Goal: Transaction & Acquisition: Download file/media

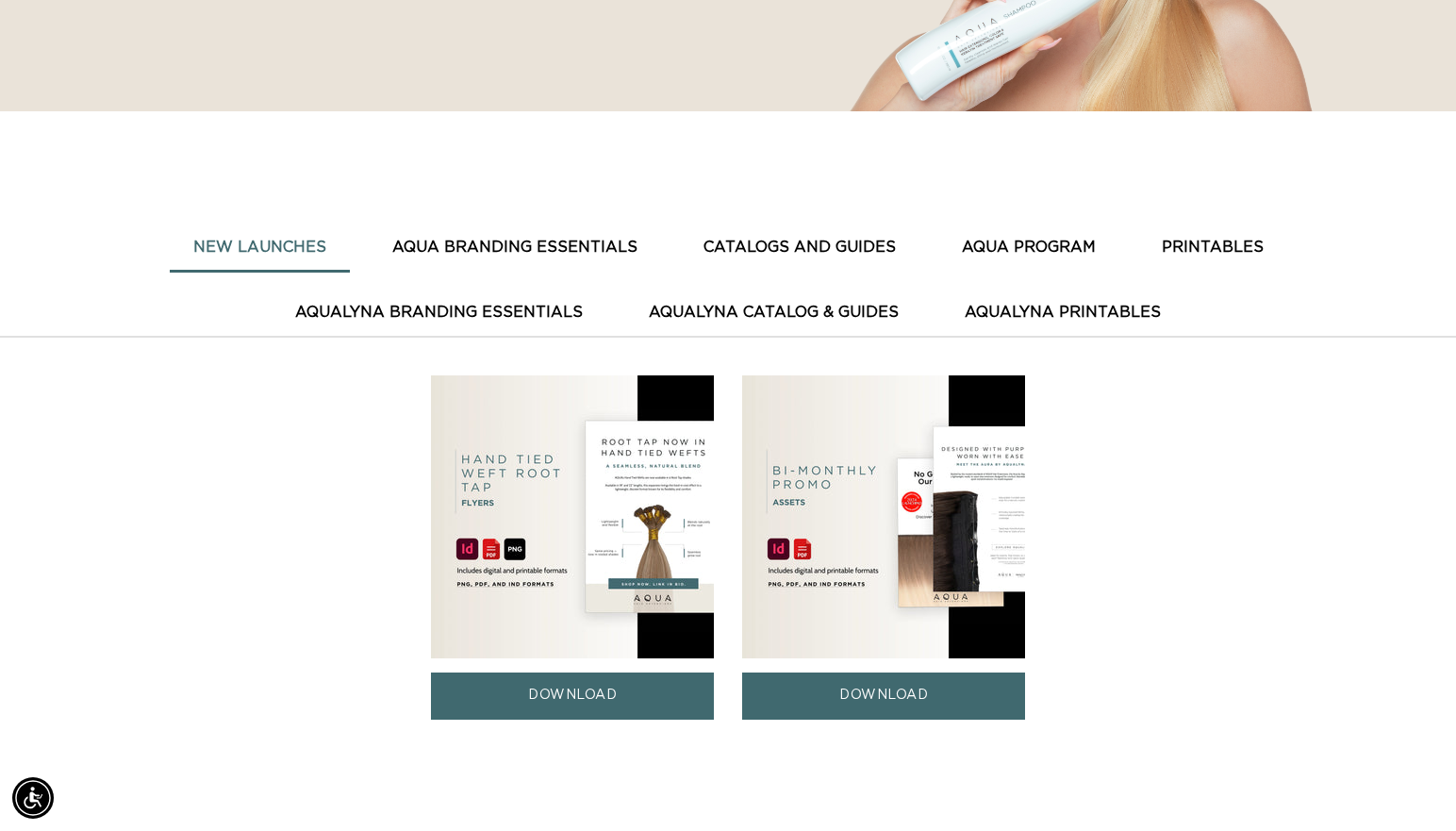
click at [680, 240] on button "CATALOGS AND GUIDES" at bounding box center [799, 248] width 239 height 46
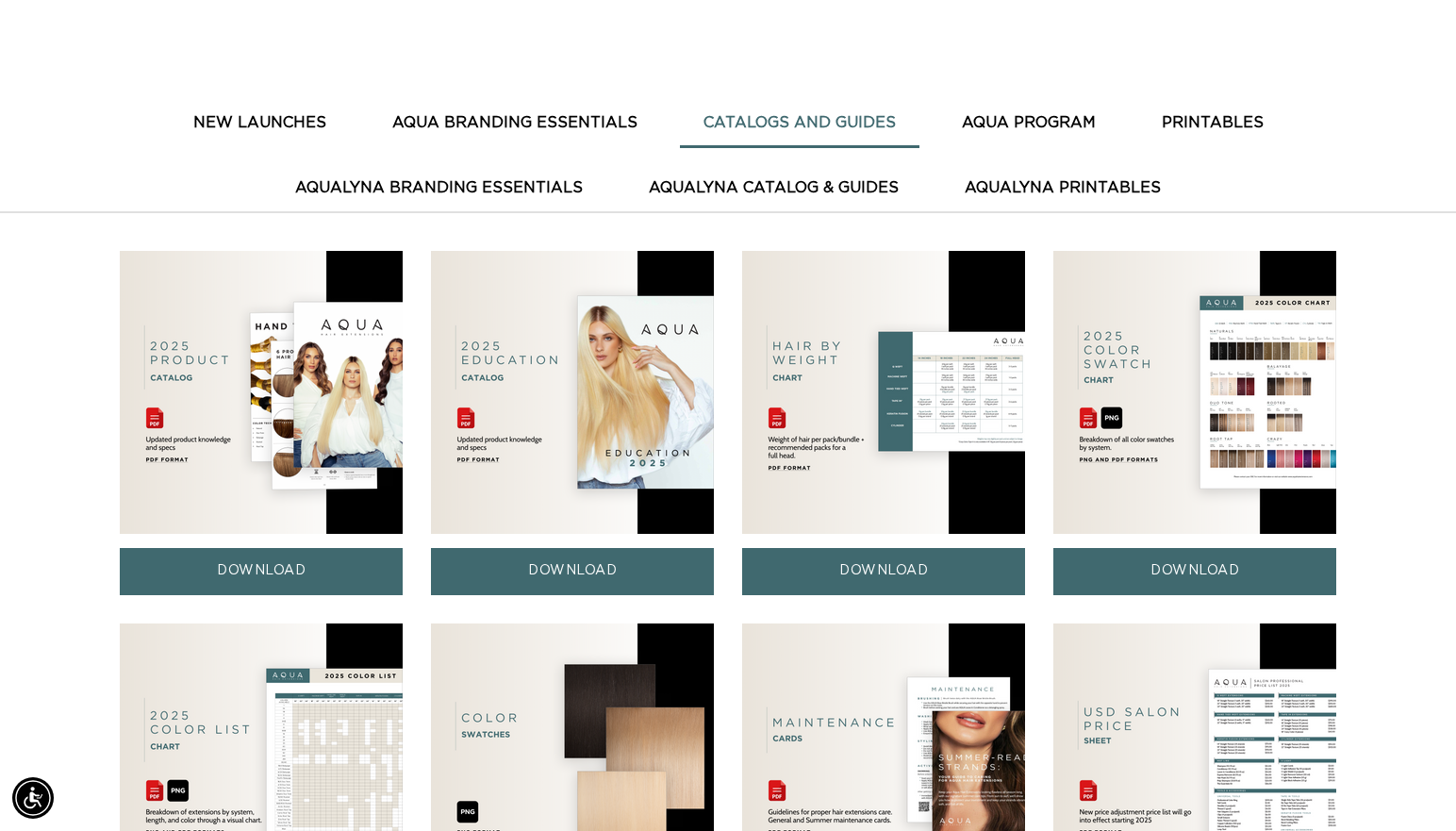
scroll to position [598, 0]
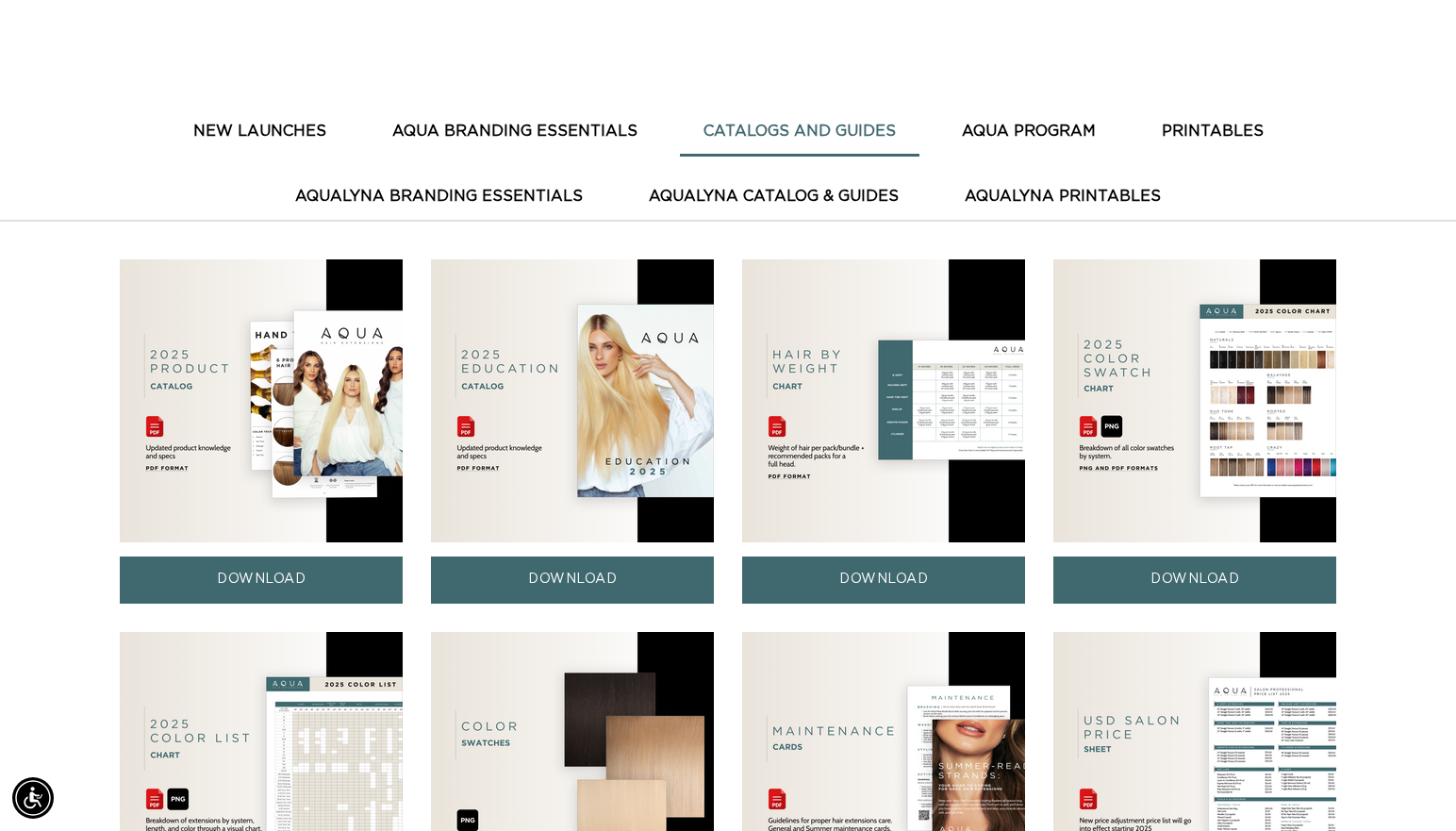
click at [291, 413] on img at bounding box center [261, 401] width 283 height 283
click at [276, 582] on link "DOWNLOAD" at bounding box center [261, 579] width 283 height 46
click at [555, 455] on img at bounding box center [572, 401] width 283 height 283
drag, startPoint x: 568, startPoint y: 574, endPoint x: 585, endPoint y: 571, distance: 17.3
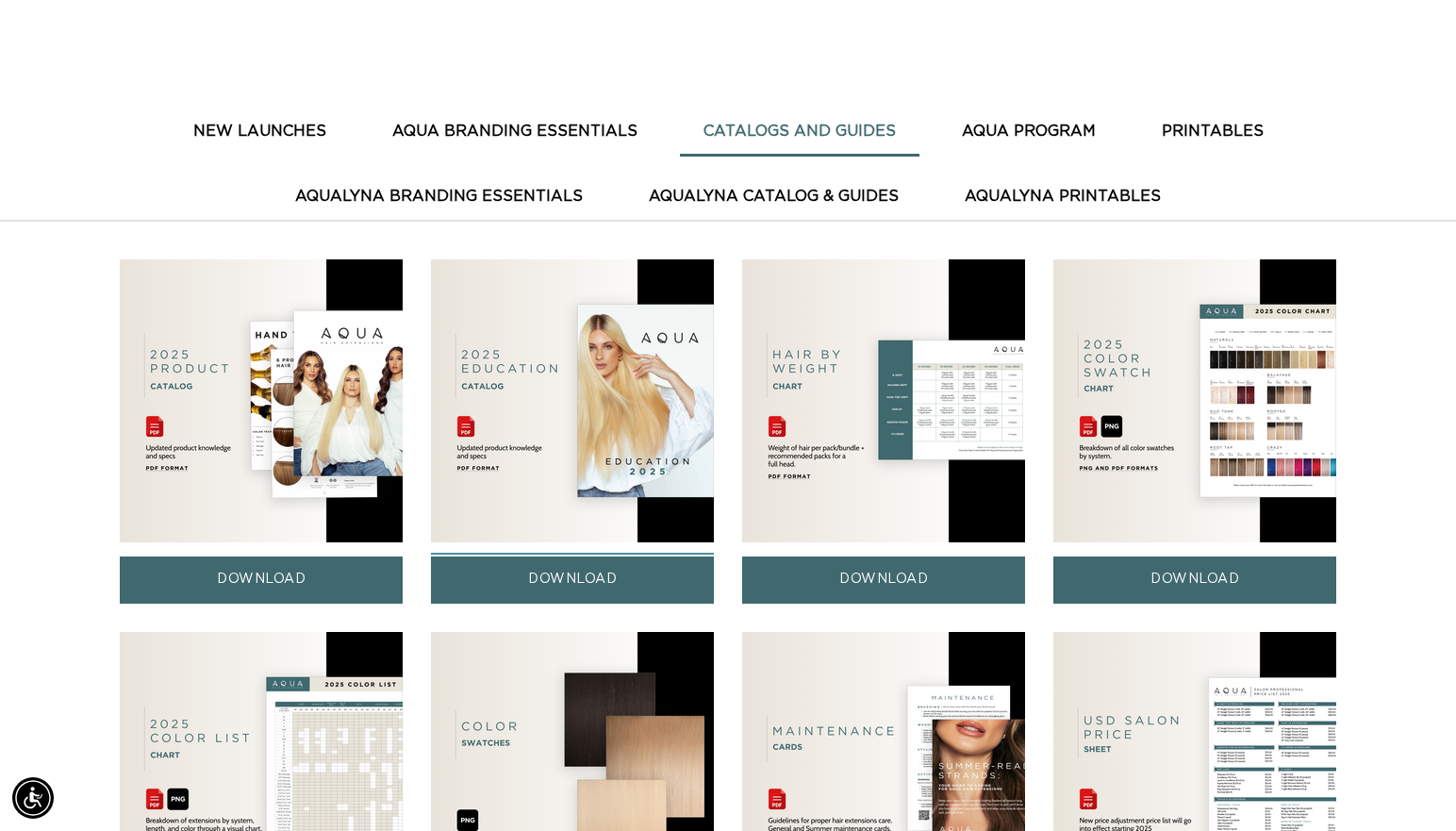
click at [569, 574] on link "DOWNLOAD" at bounding box center [572, 579] width 283 height 46
click at [265, 582] on link "DOWNLOAD" at bounding box center [261, 579] width 283 height 46
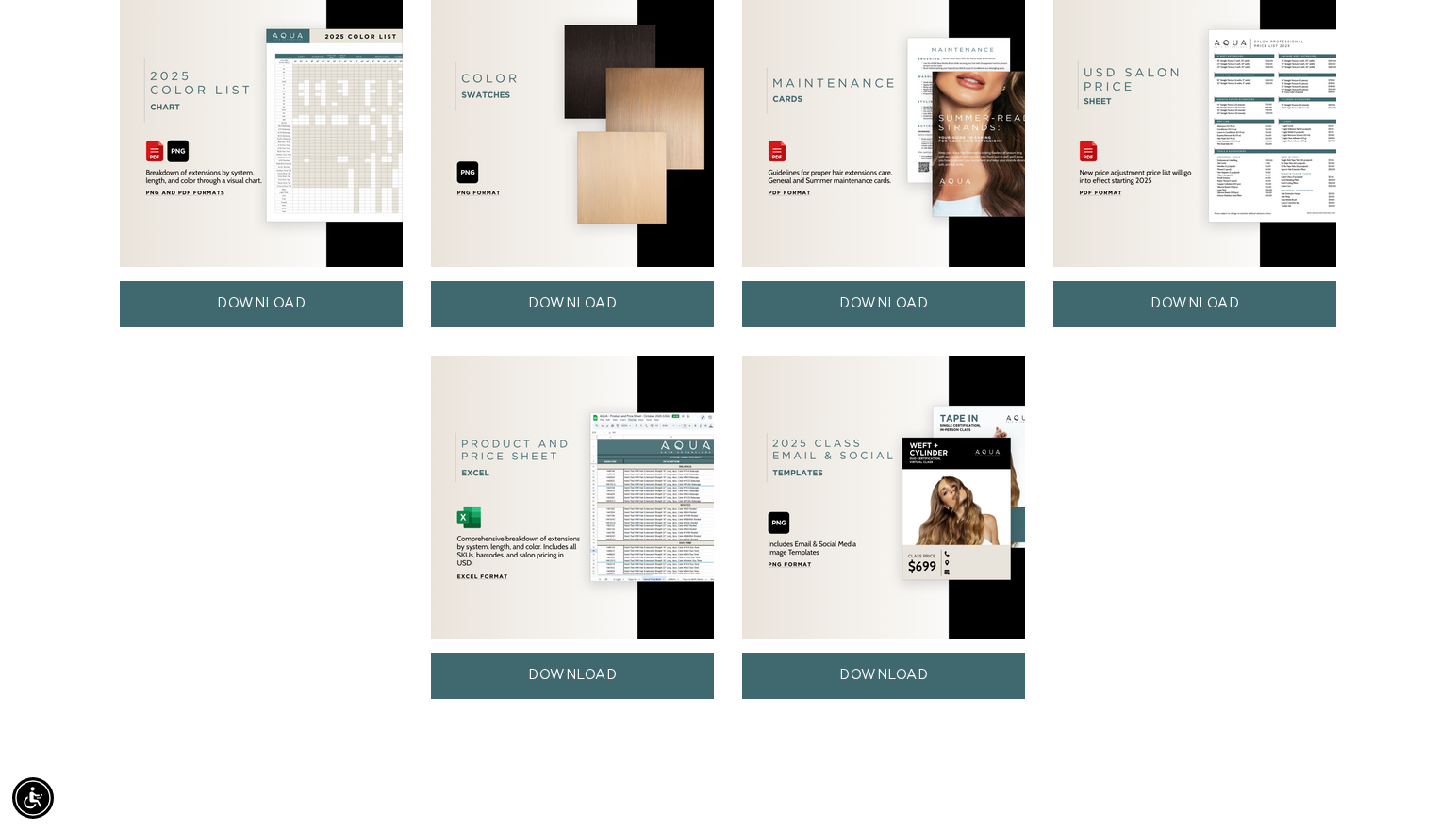
scroll to position [1251, 0]
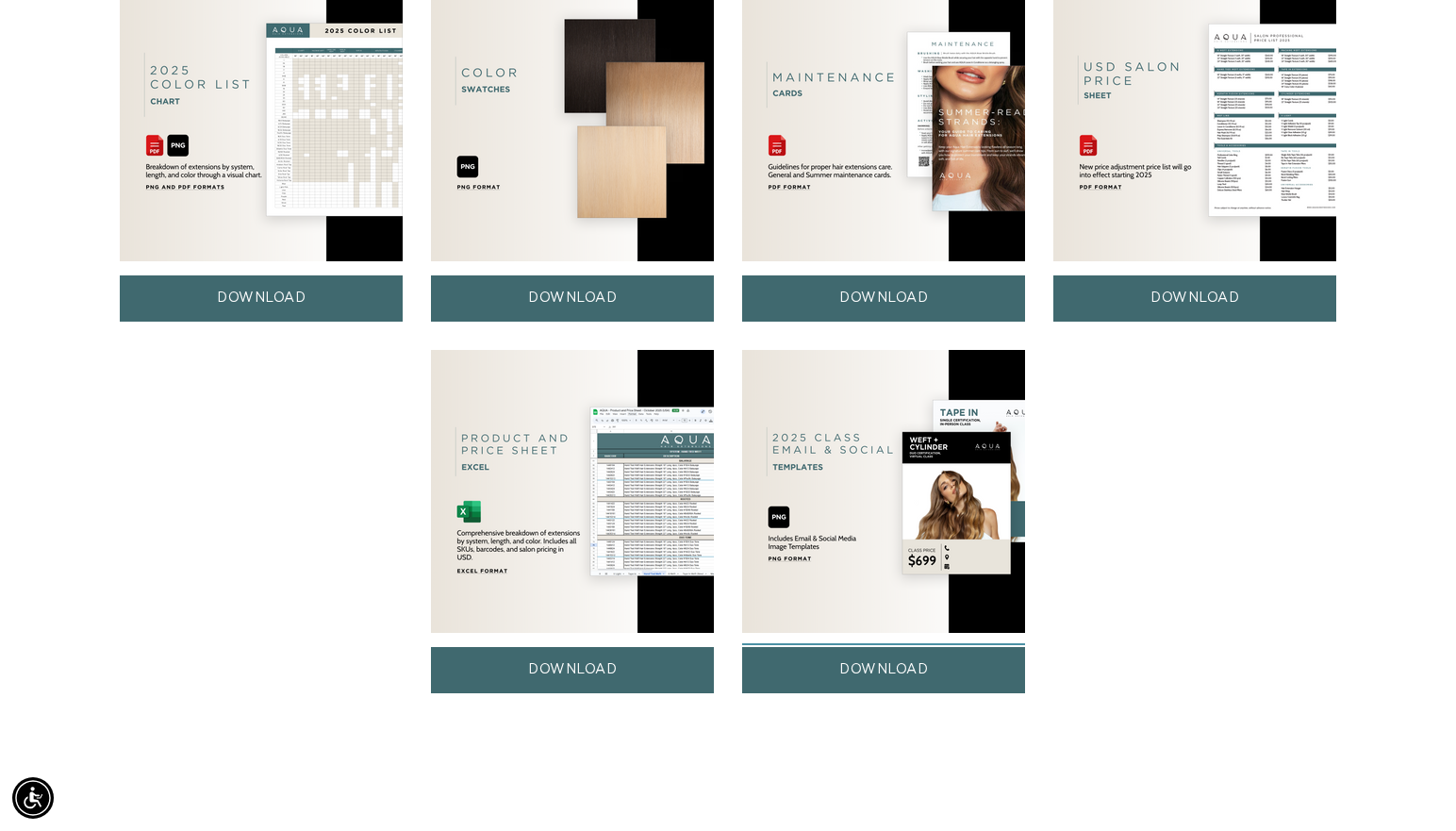
click at [885, 673] on link "DOWNLOAD" at bounding box center [884, 671] width 283 height 46
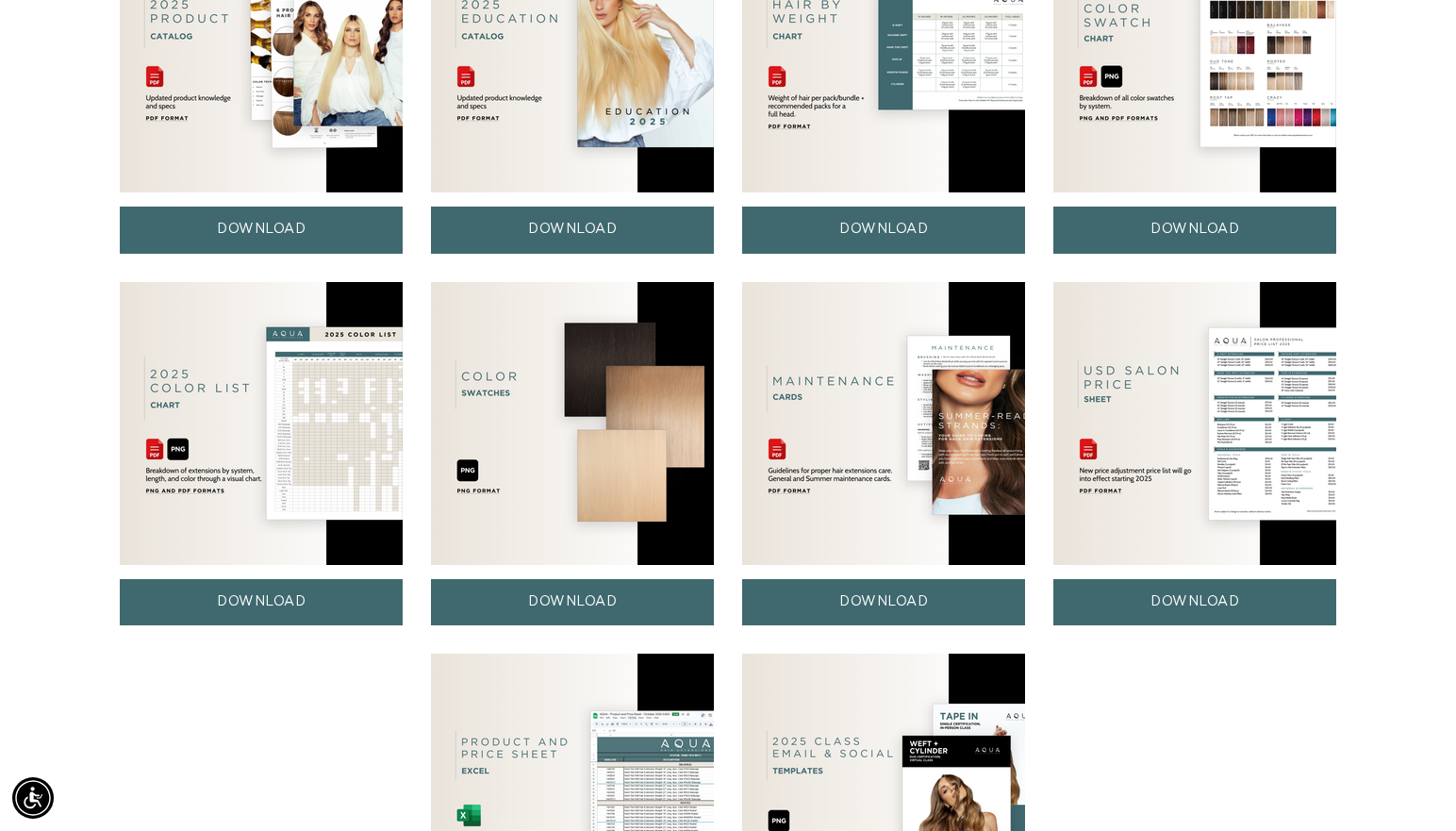
scroll to position [933, 0]
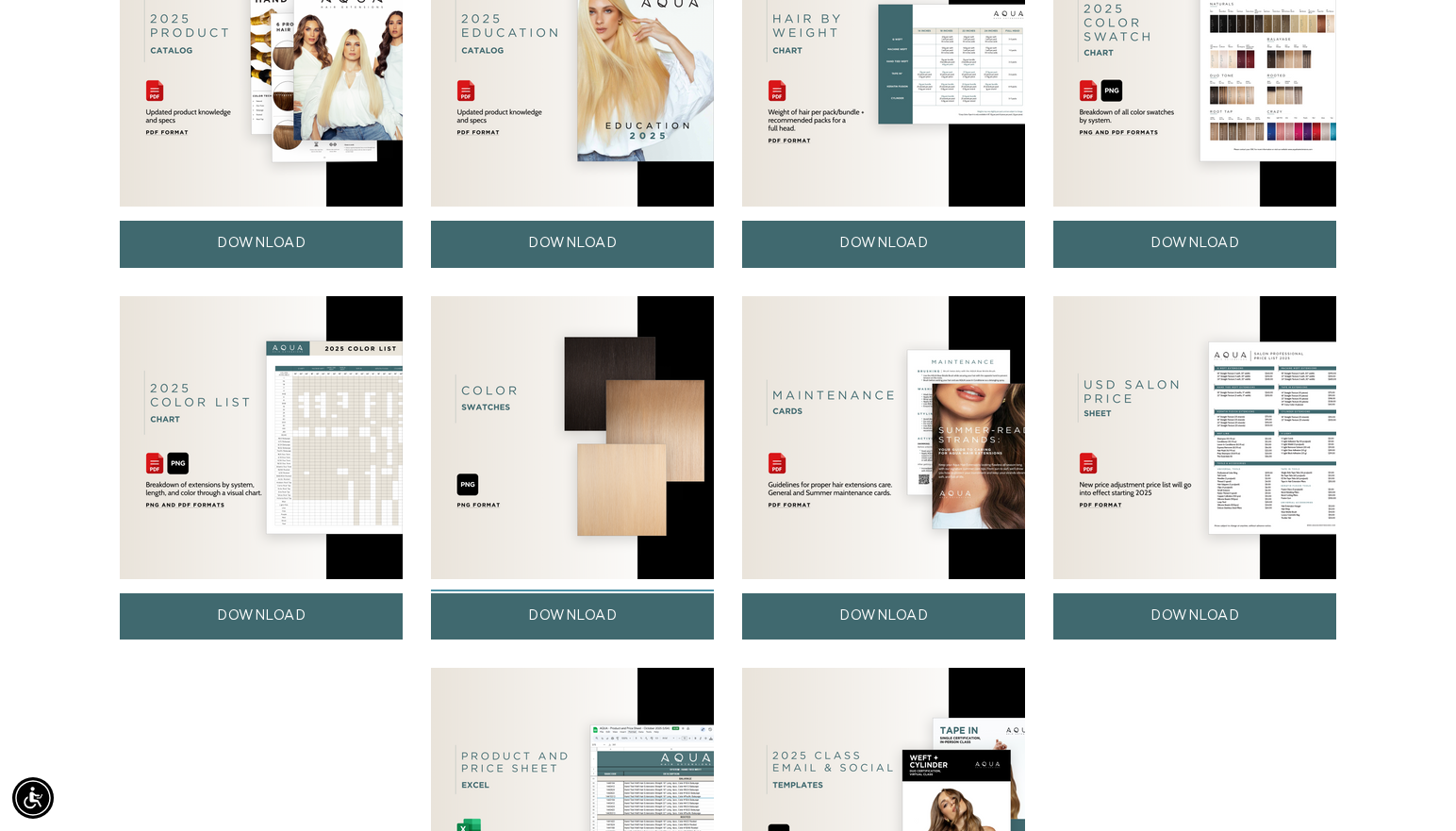
click at [553, 604] on link "DOWNLOAD" at bounding box center [572, 617] width 283 height 46
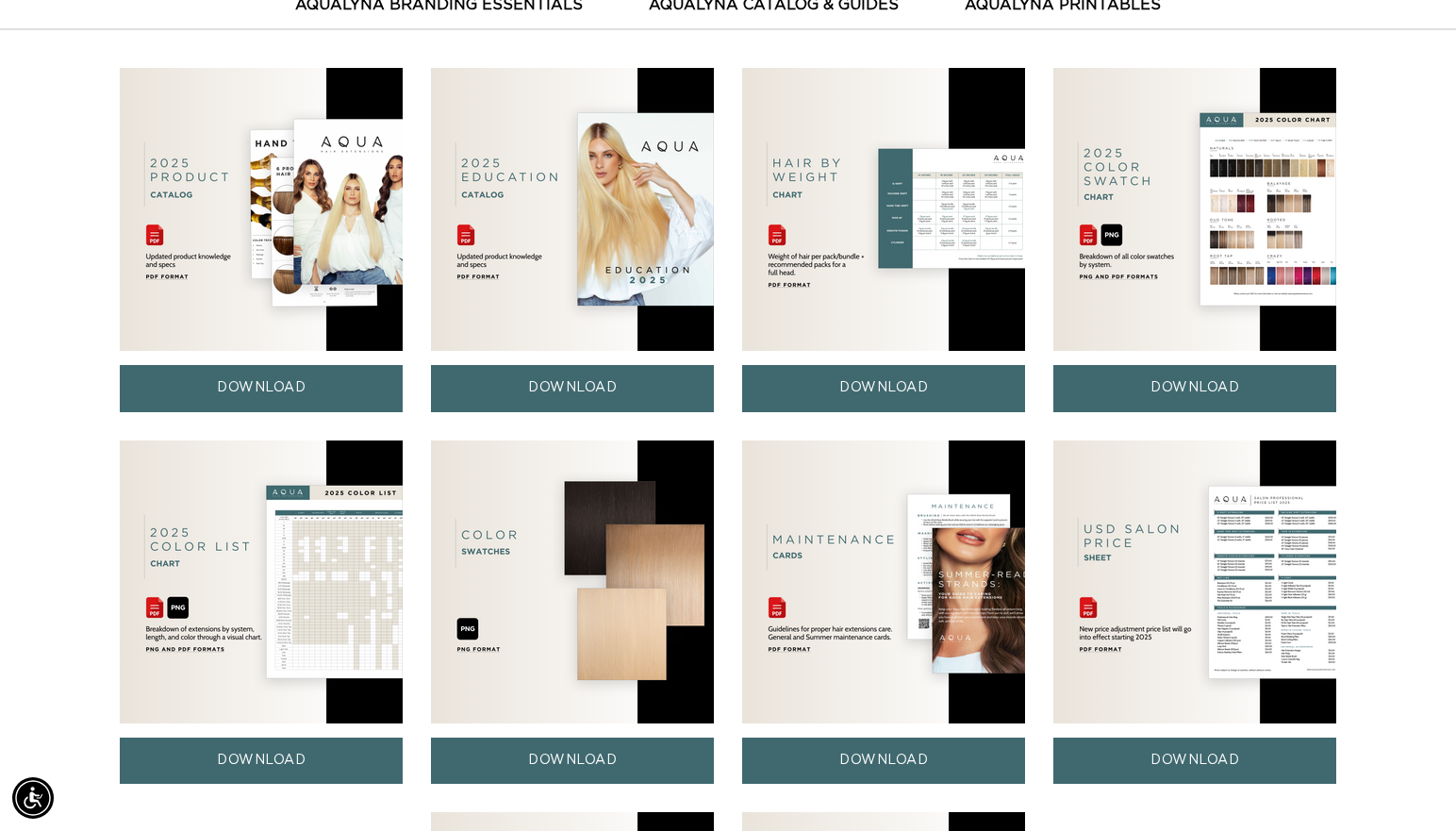
scroll to position [0, 1323]
click at [255, 769] on link "DOWNLOAD" at bounding box center [261, 761] width 283 height 46
